Goal: Task Accomplishment & Management: Manage account settings

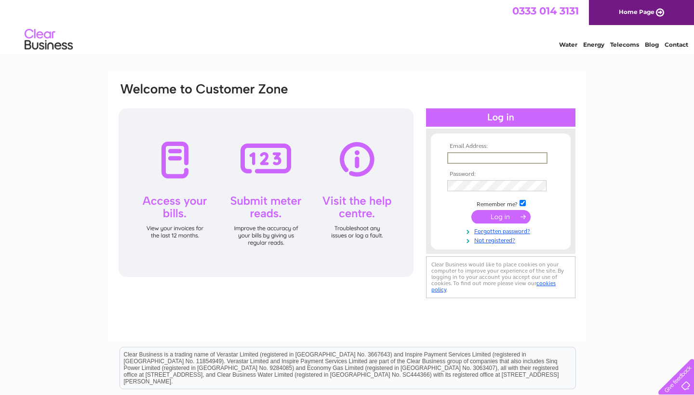
type input "lenakscarrott@hotmail.com"
click at [501, 216] on input "submit" at bounding box center [501, 217] width 59 height 14
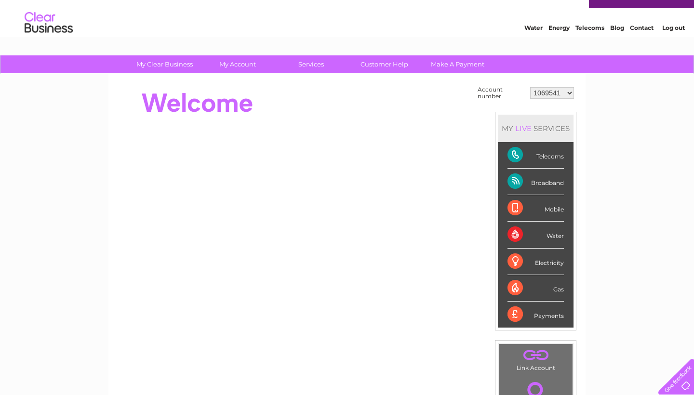
scroll to position [13, 0]
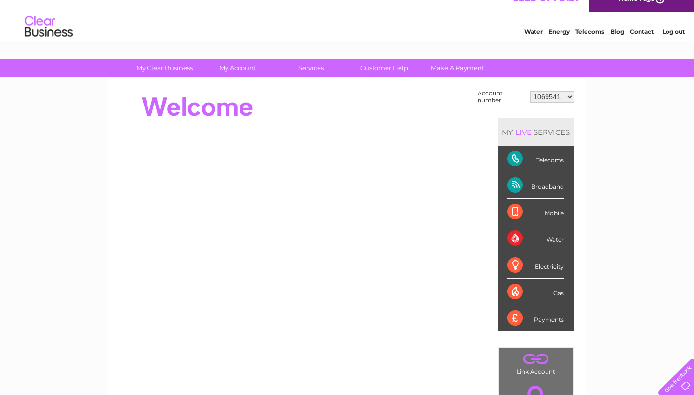
select select "30272311"
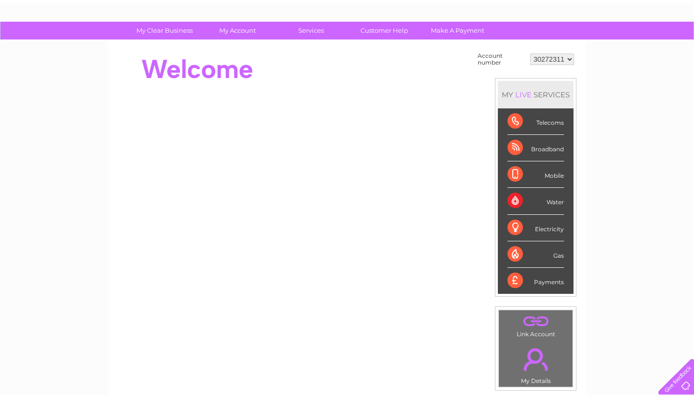
scroll to position [55, 0]
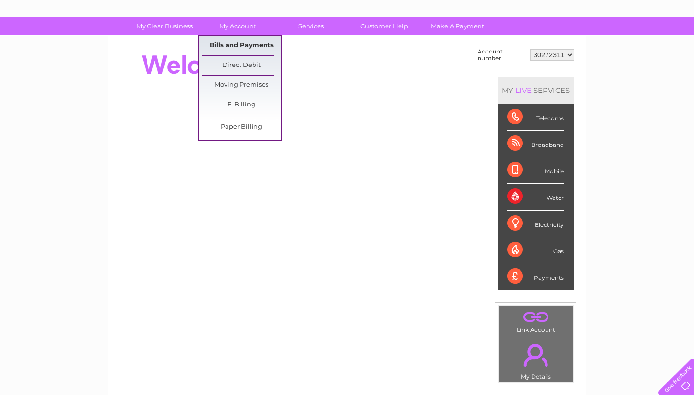
click at [240, 48] on link "Bills and Payments" at bounding box center [242, 45] width 80 height 19
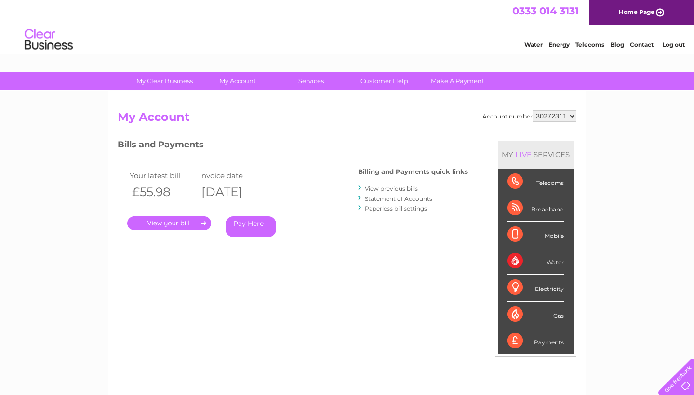
click at [200, 223] on link "." at bounding box center [169, 223] width 84 height 14
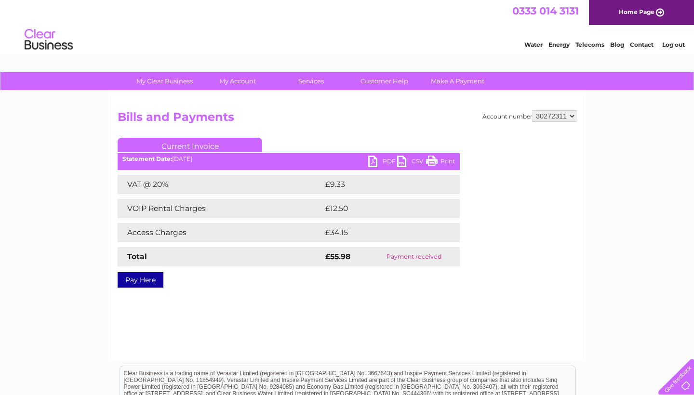
click at [376, 163] on link "PDF" at bounding box center [382, 163] width 29 height 14
